Goal: Information Seeking & Learning: Learn about a topic

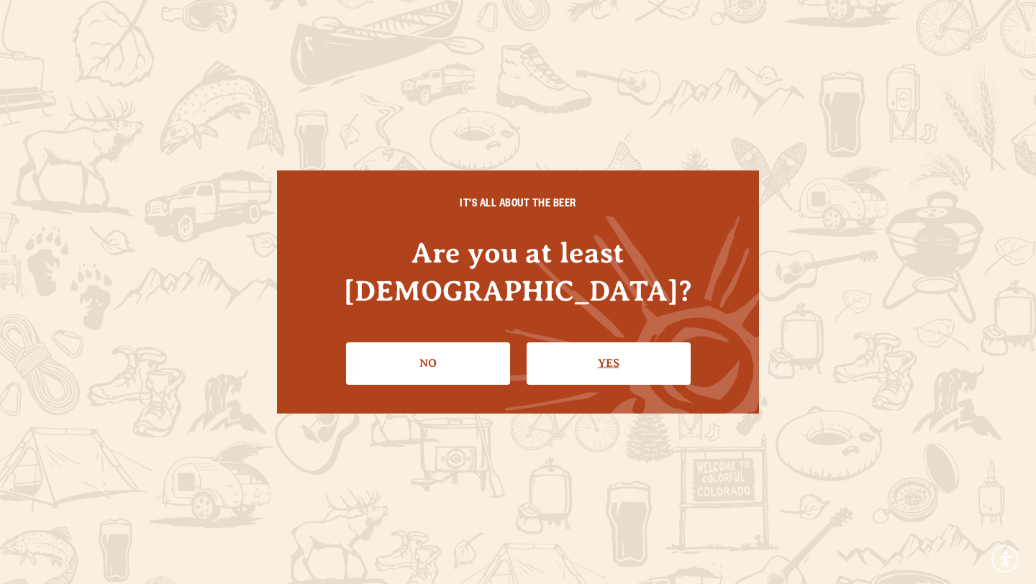
click at [568, 343] on link "Yes" at bounding box center [609, 364] width 164 height 42
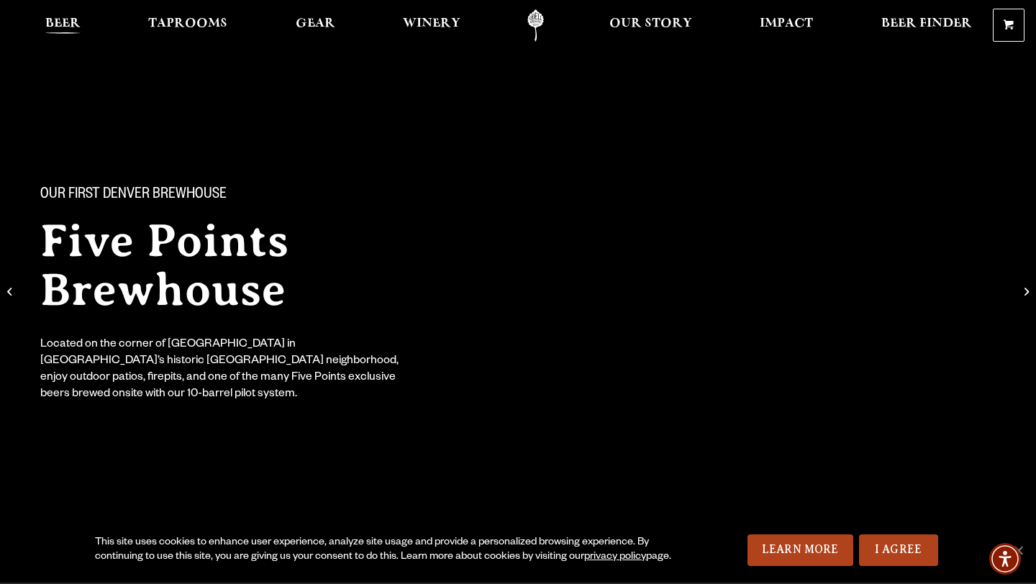
click at [60, 24] on span "Beer" at bounding box center [62, 24] width 35 height 12
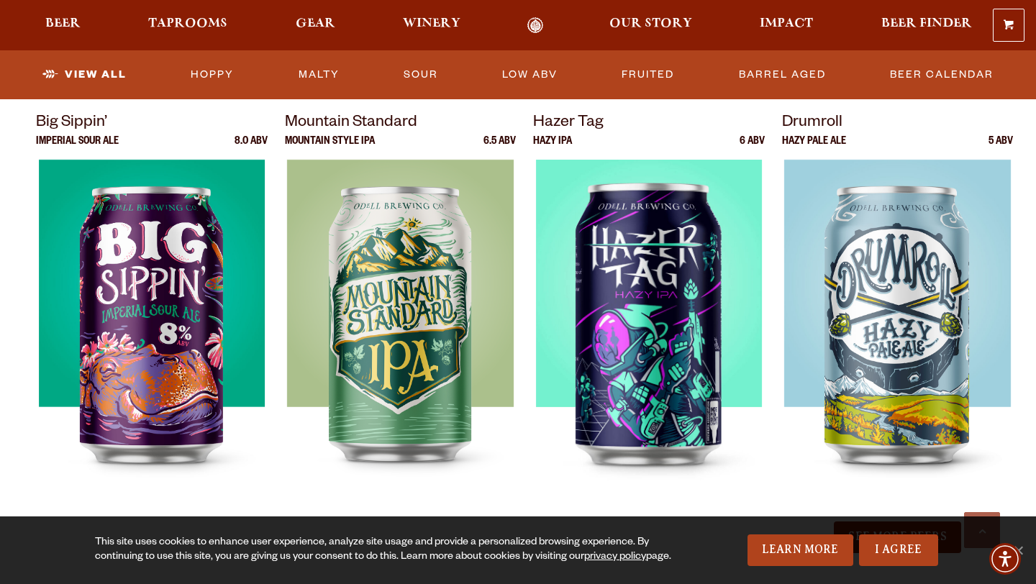
scroll to position [1494, 0]
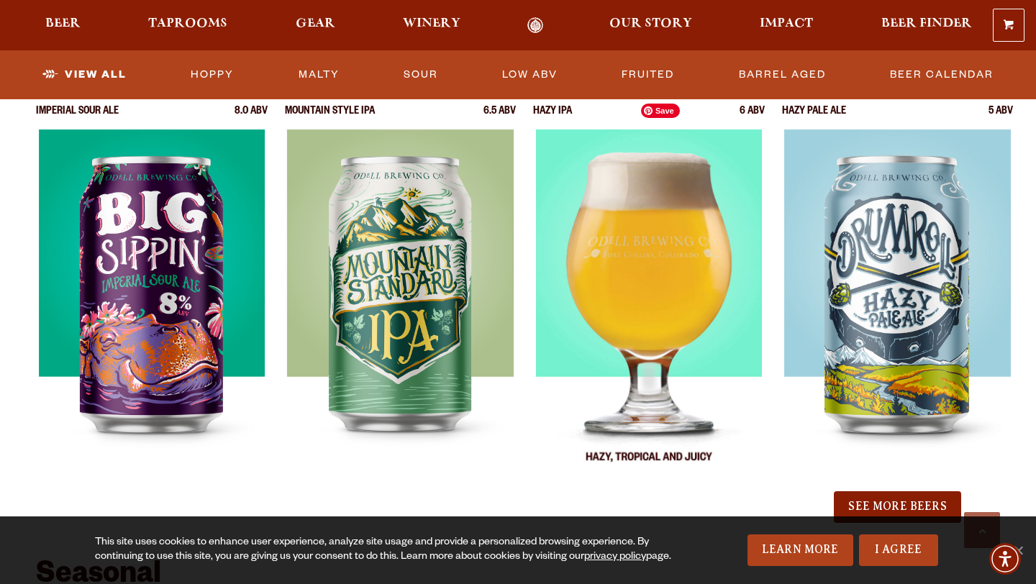
click at [653, 281] on img at bounding box center [649, 310] width 227 height 360
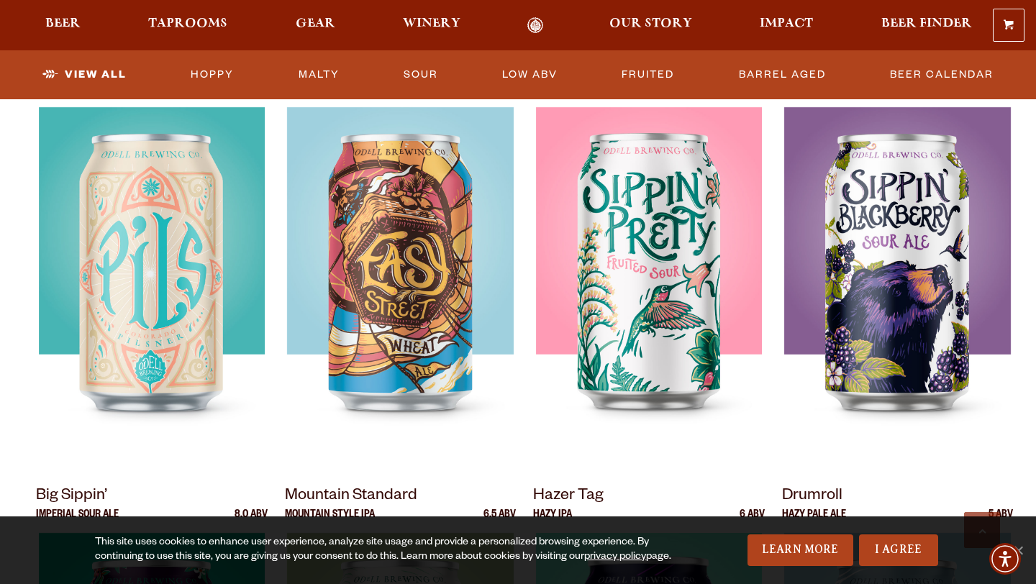
scroll to position [1077, 0]
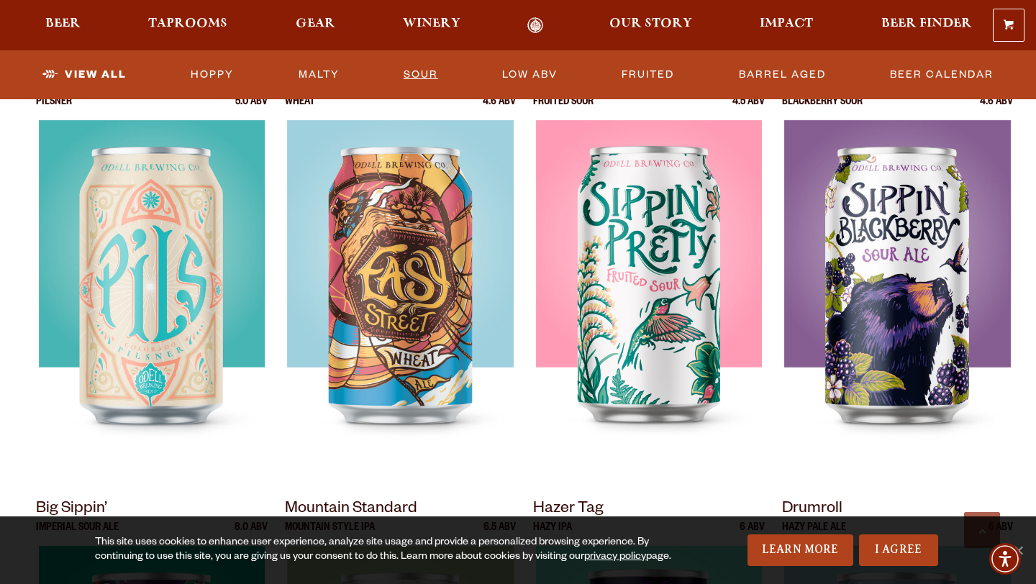
click at [430, 71] on link "Sour" at bounding box center [421, 74] width 46 height 33
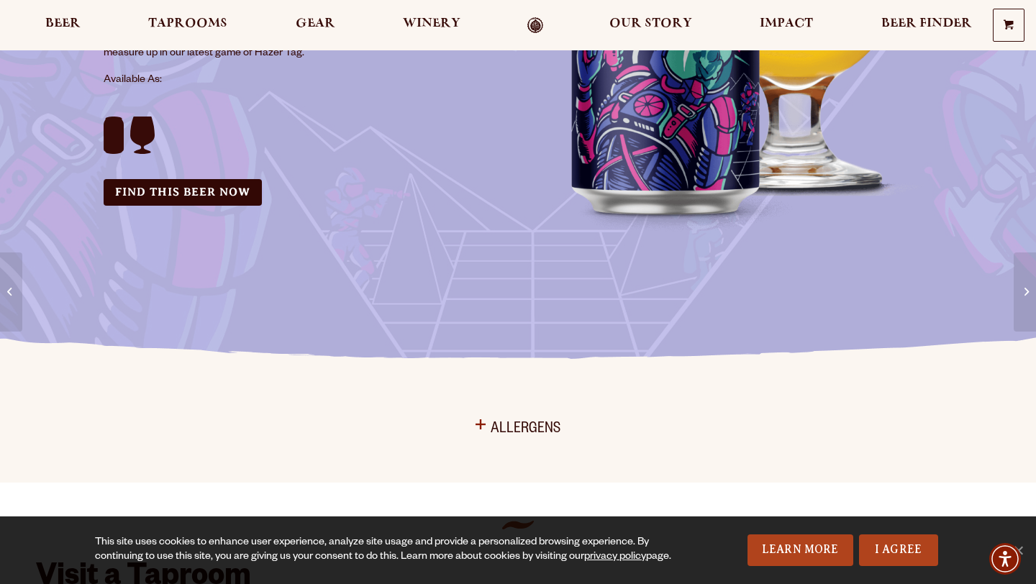
scroll to position [343, 0]
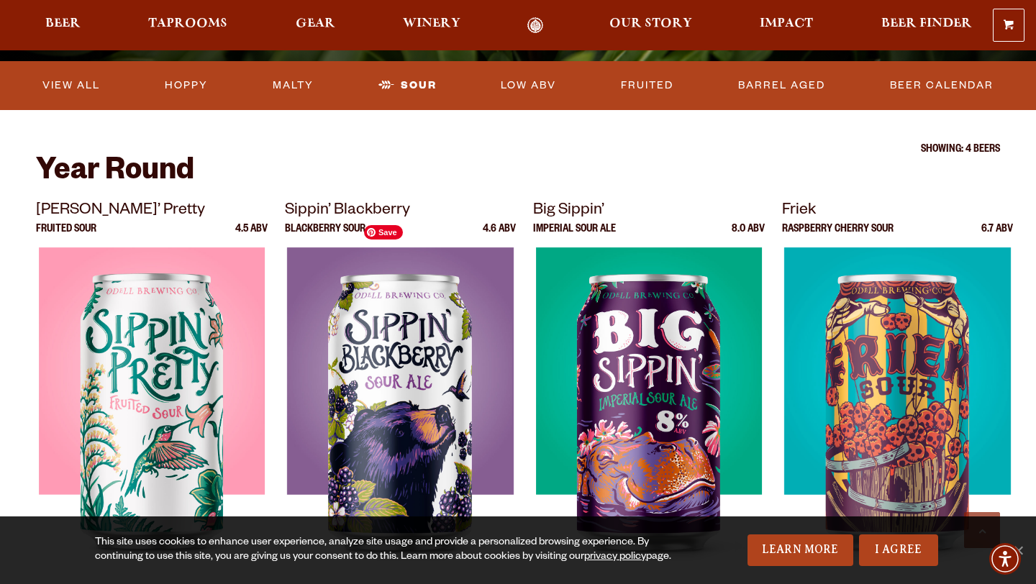
scroll to position [404, 0]
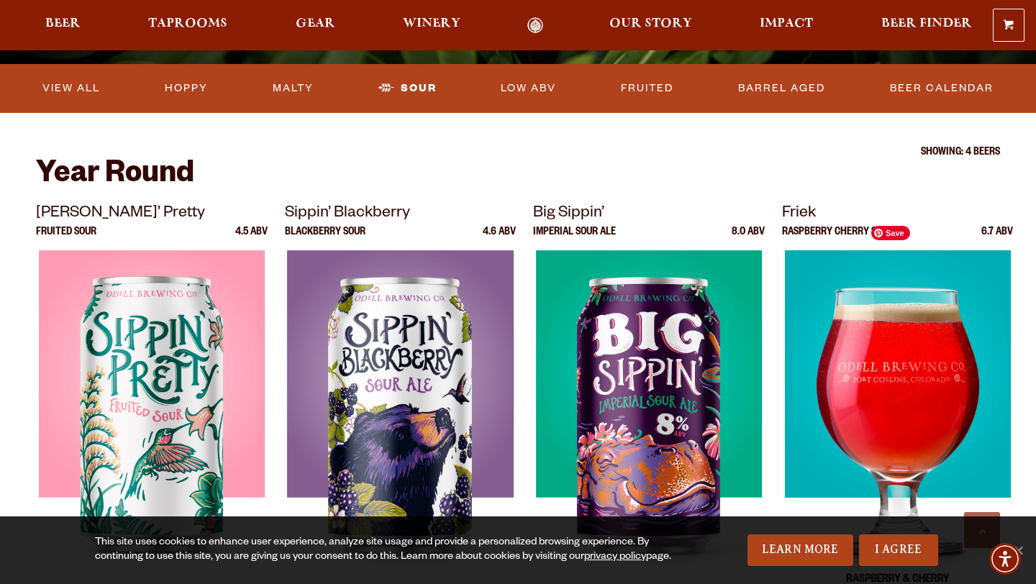
click at [888, 324] on img at bounding box center [897, 430] width 226 height 360
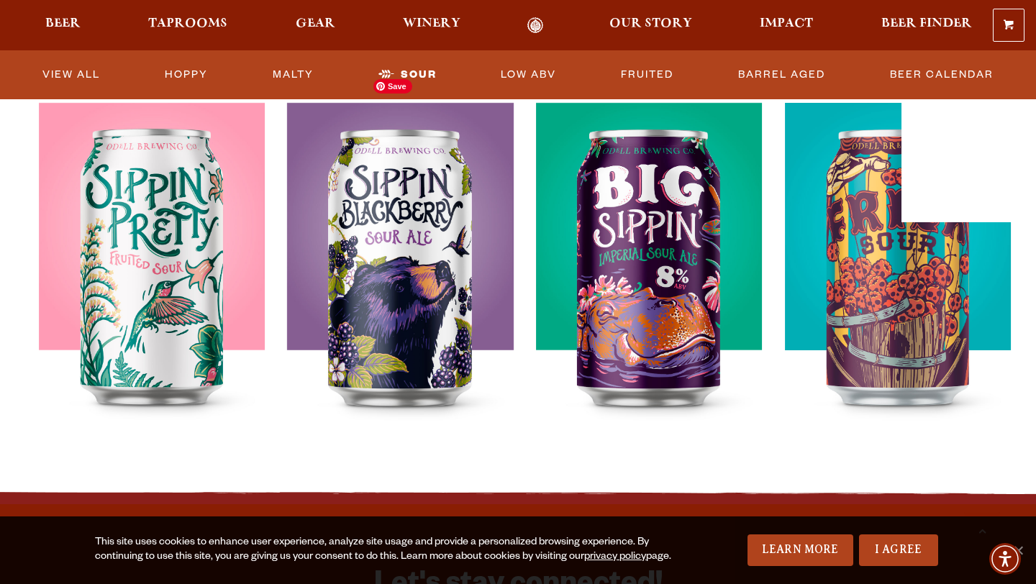
scroll to position [558, 0]
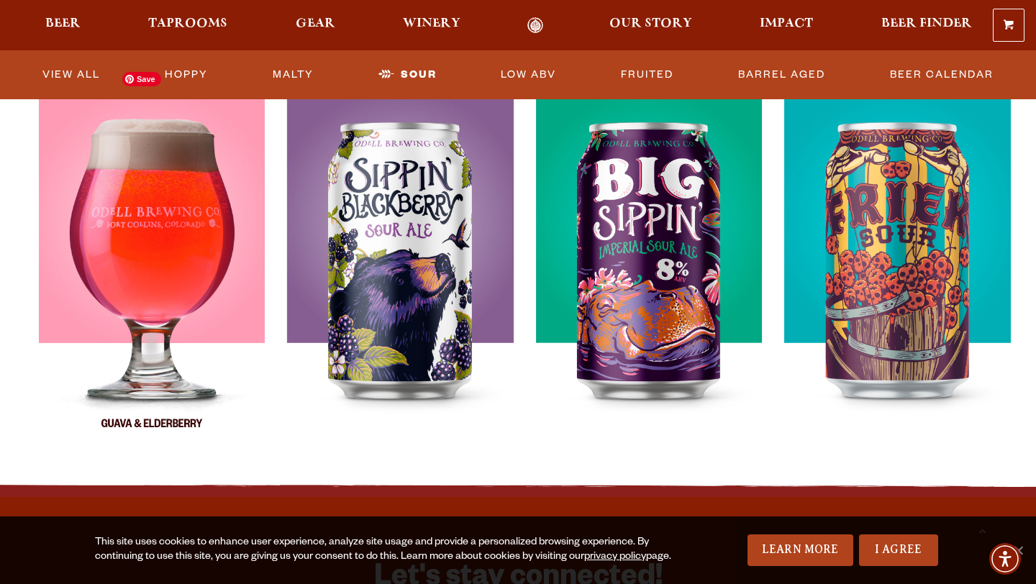
click at [191, 222] on img at bounding box center [152, 276] width 226 height 360
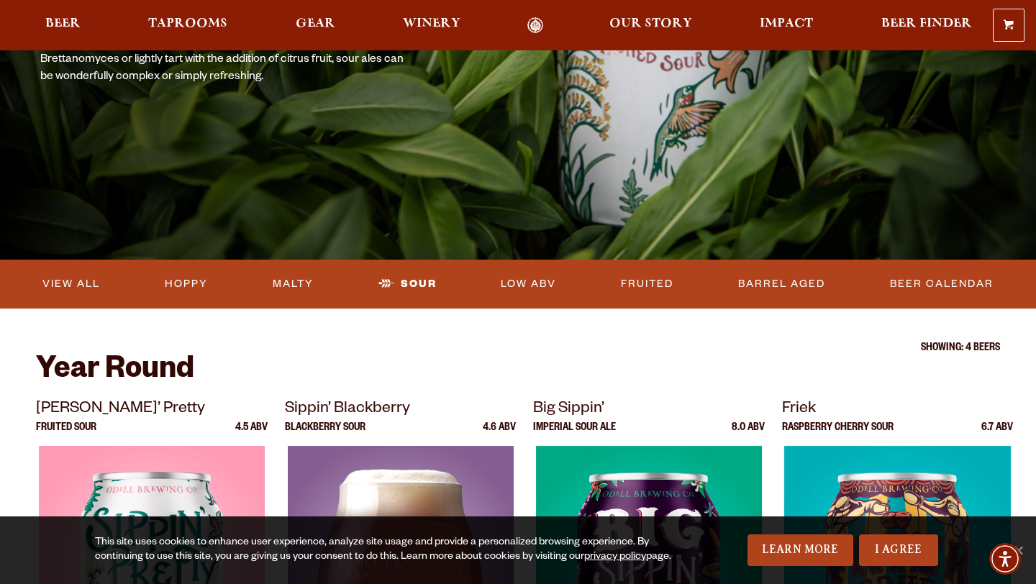
scroll to position [207, 0]
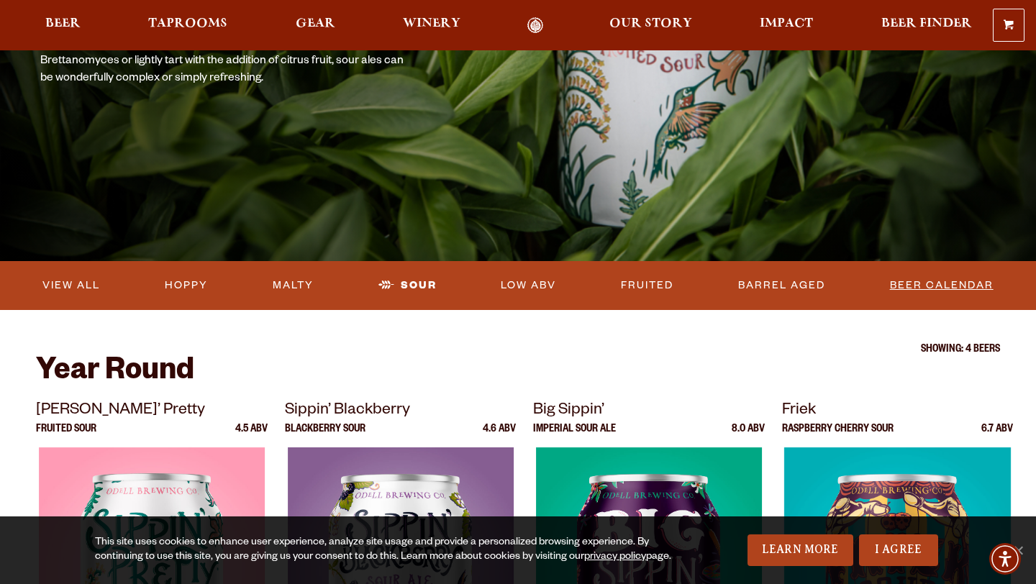
click at [931, 286] on link "Beer Calendar" at bounding box center [941, 285] width 115 height 33
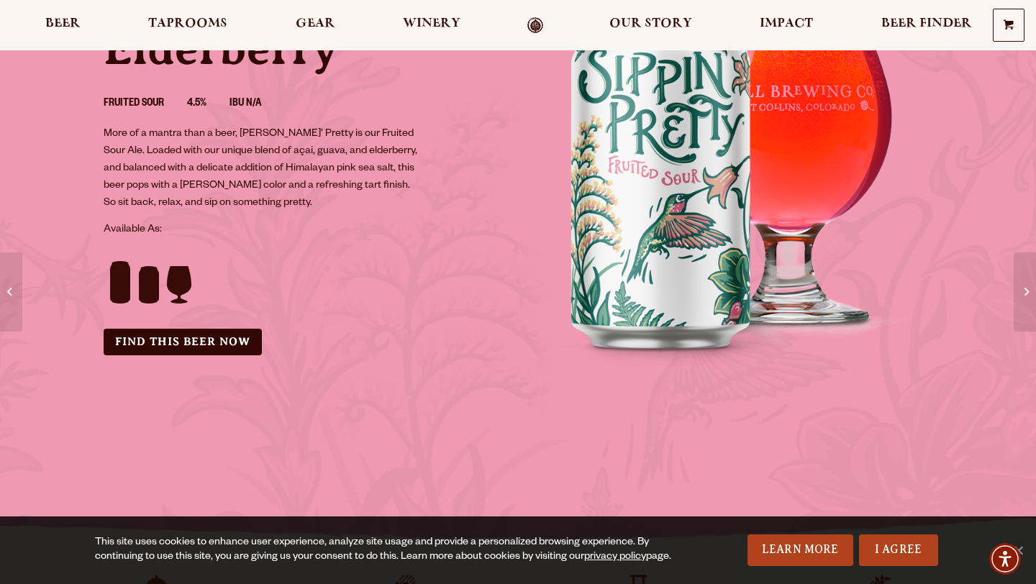
scroll to position [260, 0]
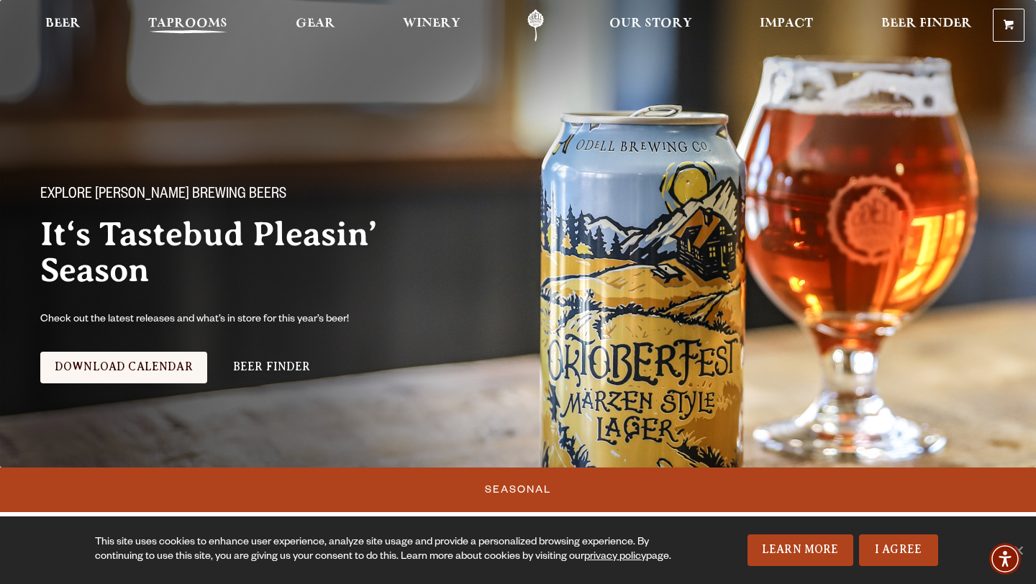
click at [164, 24] on span "Taprooms" at bounding box center [187, 24] width 79 height 12
